Goal: Transaction & Acquisition: Purchase product/service

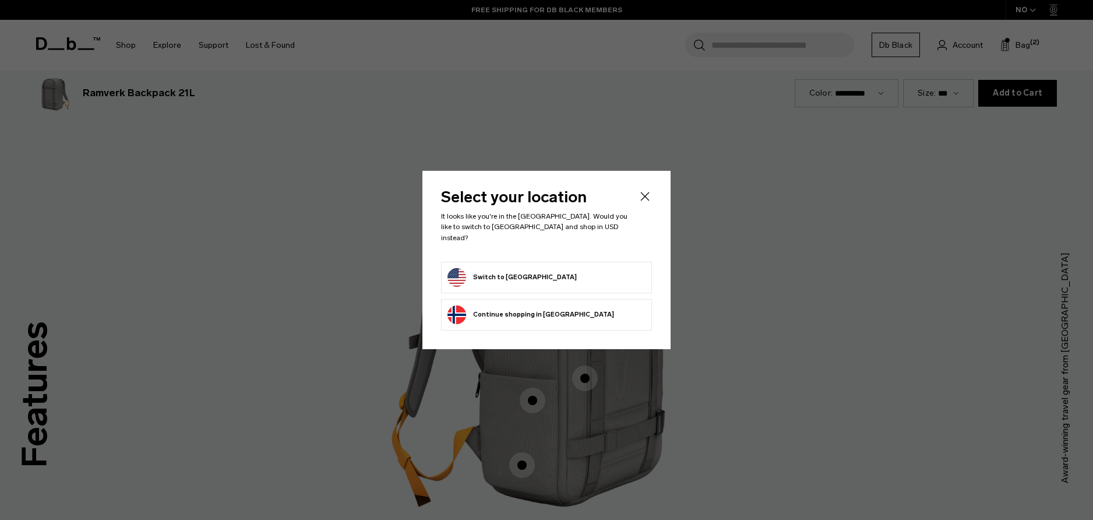
scroll to position [1559, 0]
